Goal: Ask a question

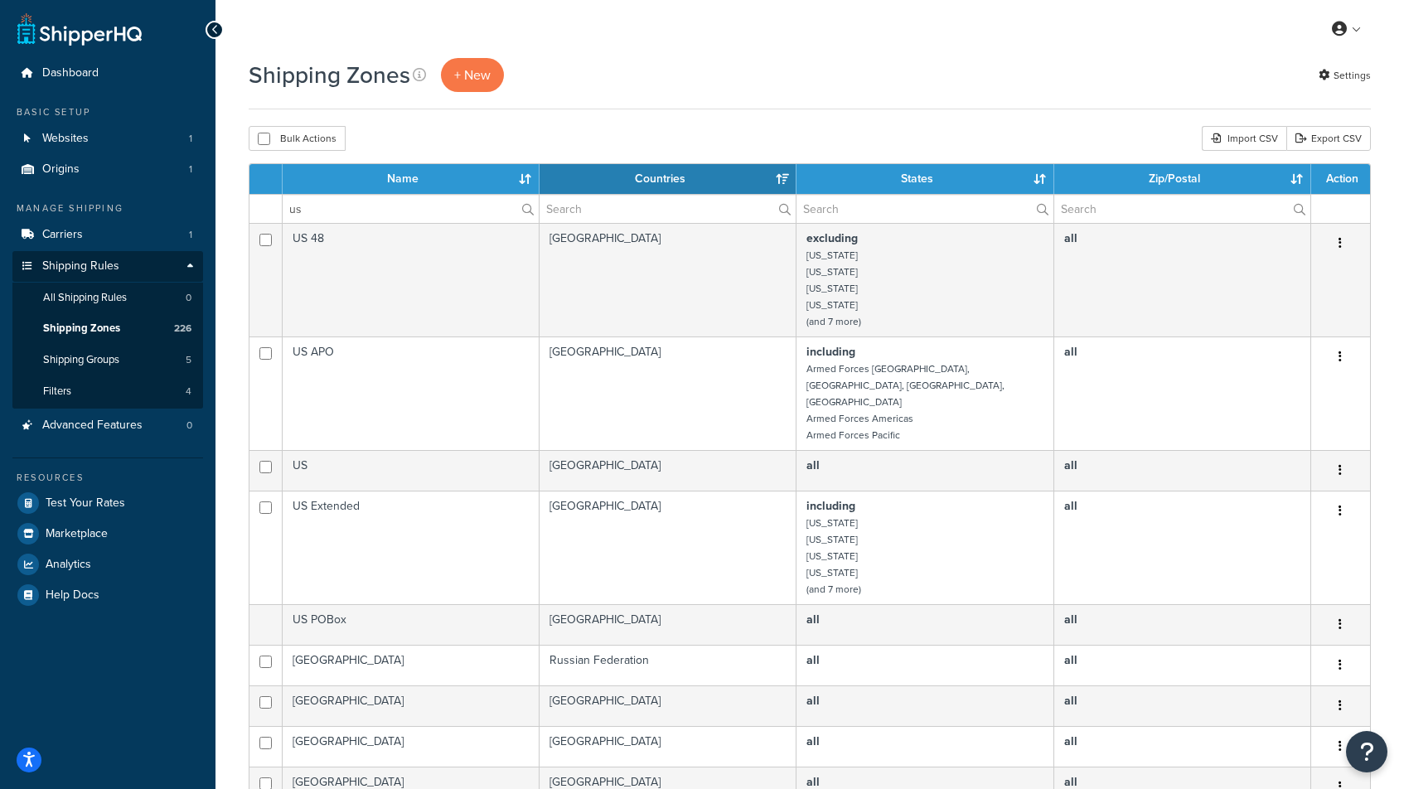
select select "15"
type input "us"
click at [1369, 754] on icon "Open Resource Center" at bounding box center [1367, 751] width 16 height 23
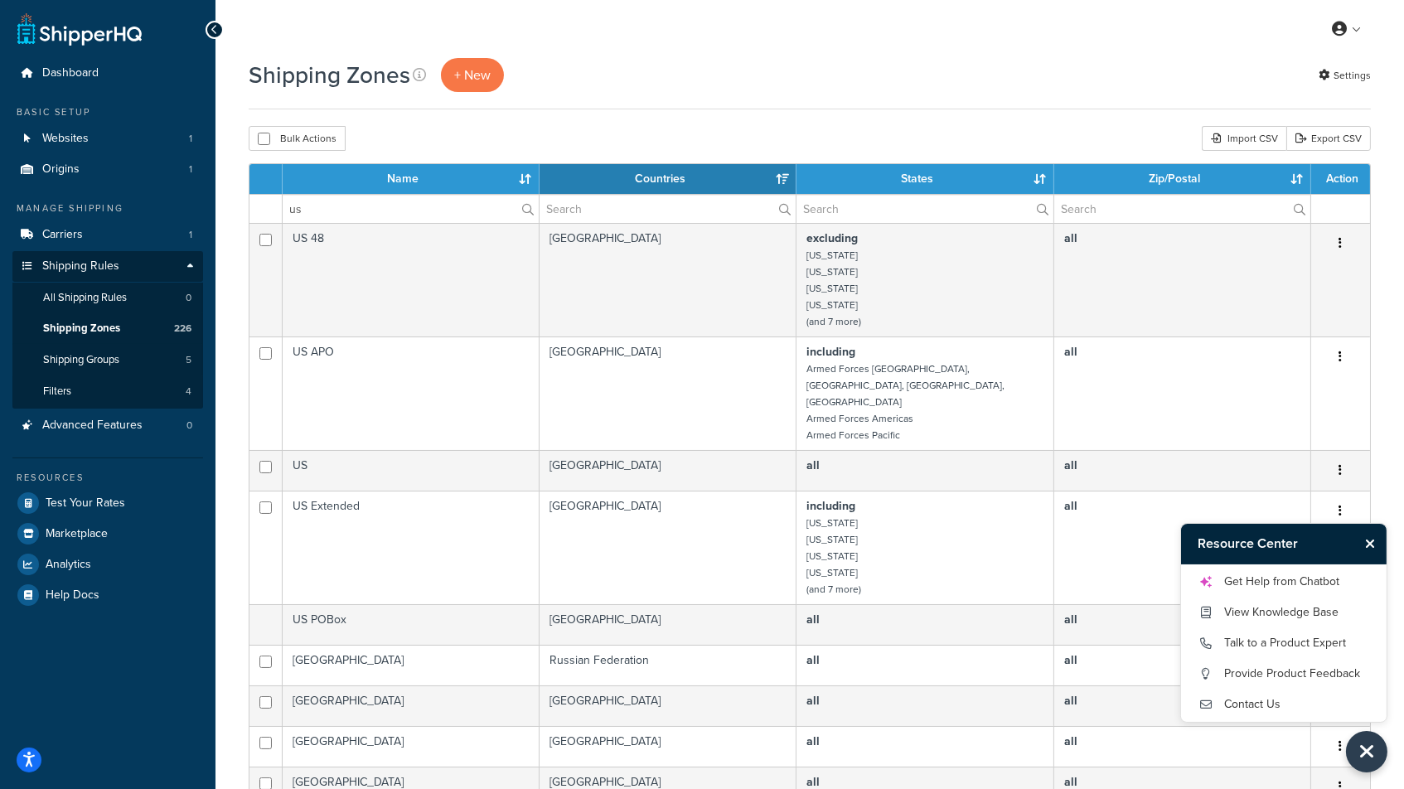
click at [931, 123] on div "Shipping Zones + New Settings Bulk Actions Duplicate Delete Import CSV Export C…" at bounding box center [809, 660] width 1188 height 1204
click at [1299, 575] on link "Get Help from Chatbot" at bounding box center [1284, 582] width 172 height 27
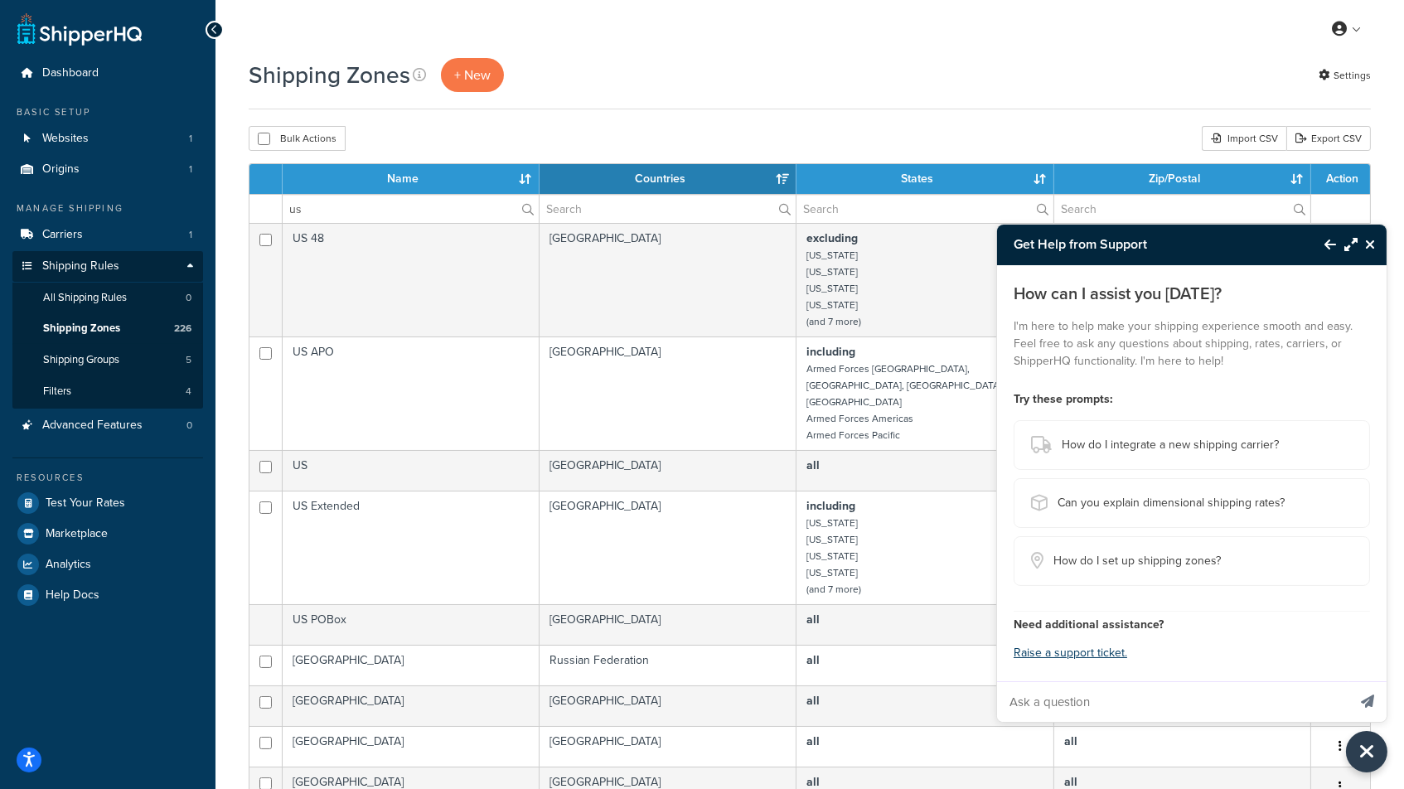
click at [1068, 694] on input "Ask a question" at bounding box center [1172, 702] width 350 height 40
type input "I want to have quantity"
click at [1365, 245] on icon "Close Resource Center" at bounding box center [1370, 244] width 10 height 13
